Goal: Task Accomplishment & Management: Manage account settings

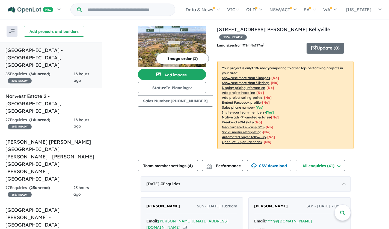
click at [53, 52] on h5 "[GEOGRAPHIC_DATA] - [GEOGRAPHIC_DATA] , [GEOGRAPHIC_DATA]" at bounding box center [50, 57] width 91 height 22
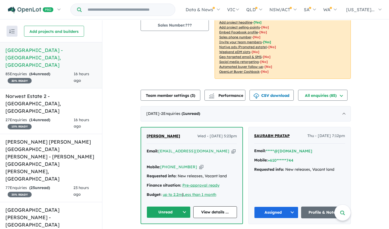
scroll to position [82, 0]
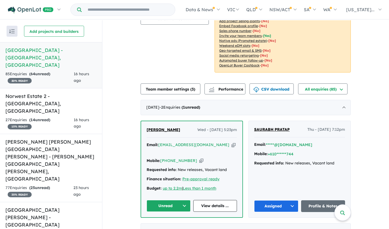
click at [156, 127] on span "[PERSON_NAME]" at bounding box center [164, 129] width 34 height 5
click at [62, 92] on h5 "Norwest Estate 2 - [GEOGRAPHIC_DATA] , [GEOGRAPHIC_DATA]" at bounding box center [50, 103] width 91 height 22
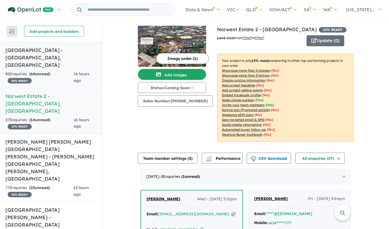
click at [57, 50] on h5 "[GEOGRAPHIC_DATA] - [GEOGRAPHIC_DATA] , [GEOGRAPHIC_DATA]" at bounding box center [50, 57] width 91 height 22
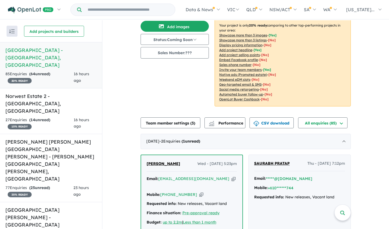
scroll to position [120, 0]
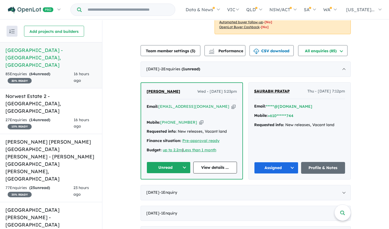
click at [172, 161] on button "Unread" at bounding box center [169, 167] width 44 height 12
click at [165, 187] on button "Assigned" at bounding box center [171, 193] width 48 height 13
click at [64, 92] on h5 "Norwest Estate 2 - [GEOGRAPHIC_DATA] , [GEOGRAPHIC_DATA]" at bounding box center [50, 103] width 91 height 22
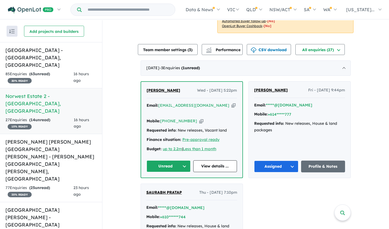
scroll to position [109, 0]
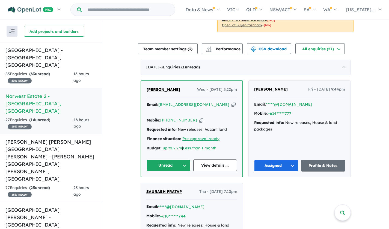
click at [156, 90] on span "[PERSON_NAME]" at bounding box center [164, 89] width 34 height 5
click at [160, 159] on button "Unread" at bounding box center [169, 165] width 44 height 12
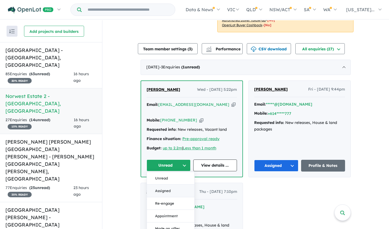
click at [160, 184] on button "Assigned" at bounding box center [171, 190] width 48 height 13
